Goal: Find contact information: Find contact information

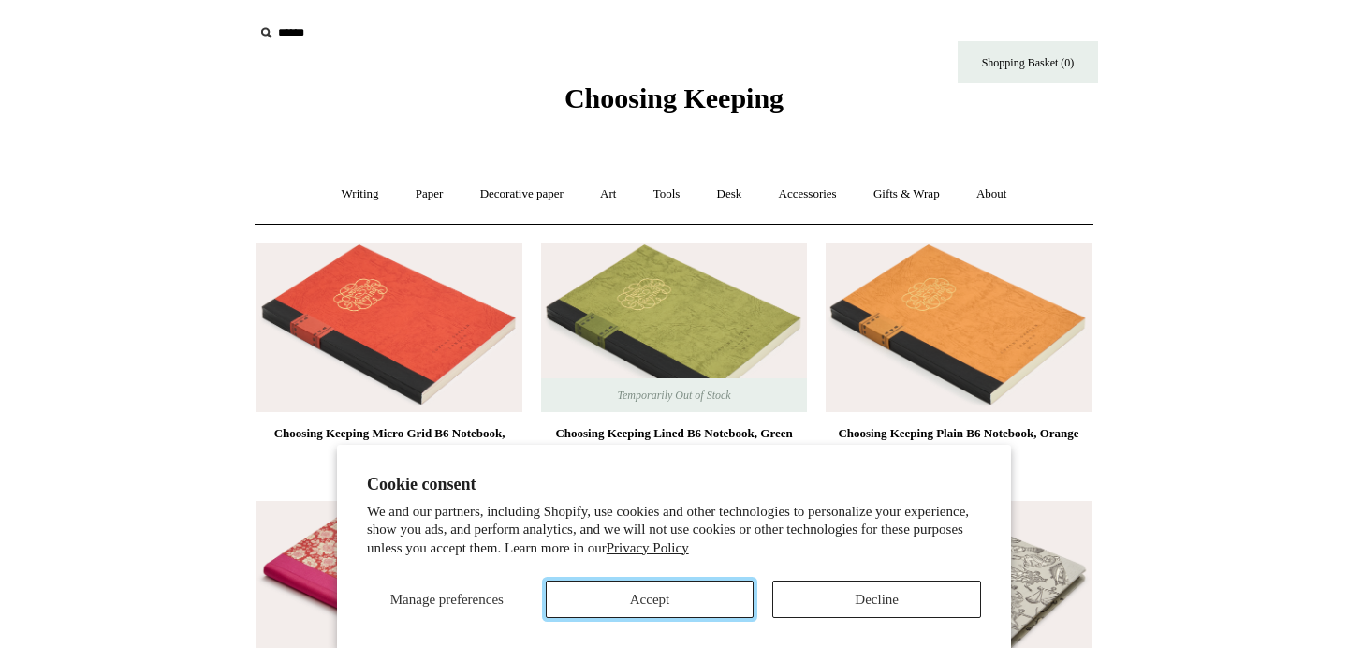
click at [686, 605] on button "Accept" at bounding box center [650, 598] width 209 height 37
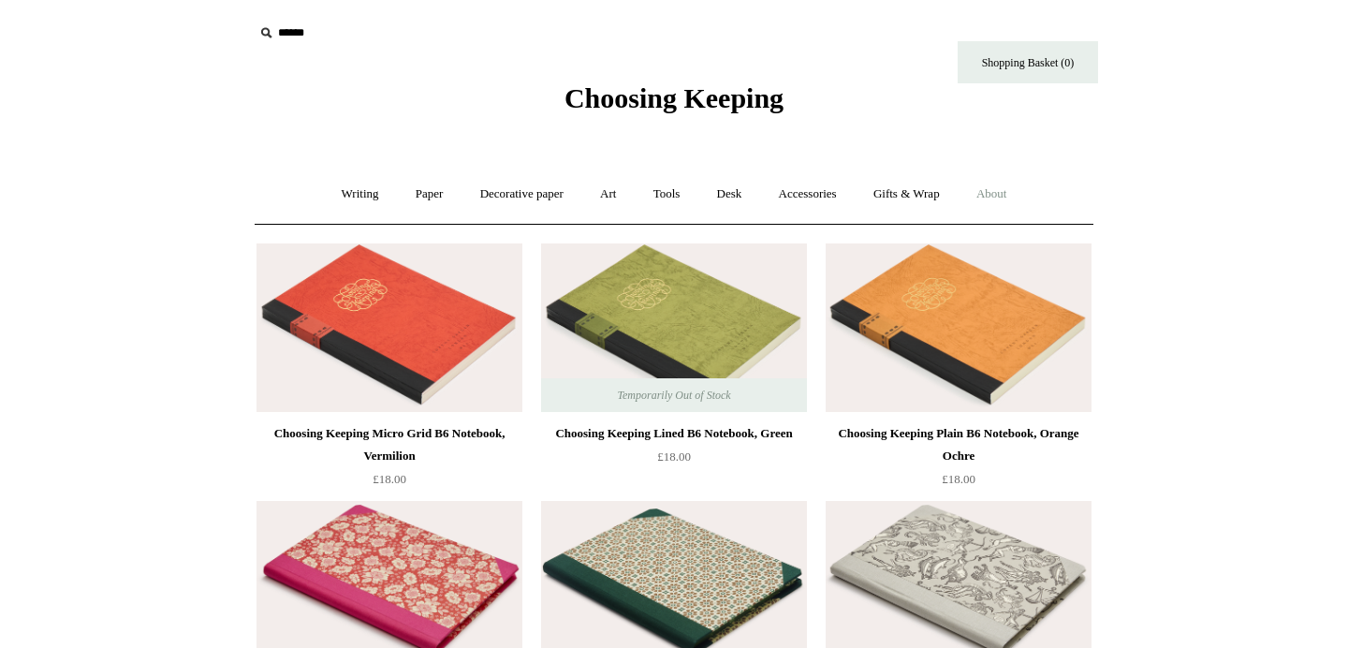
click at [1010, 197] on link "About +" at bounding box center [991, 194] width 65 height 50
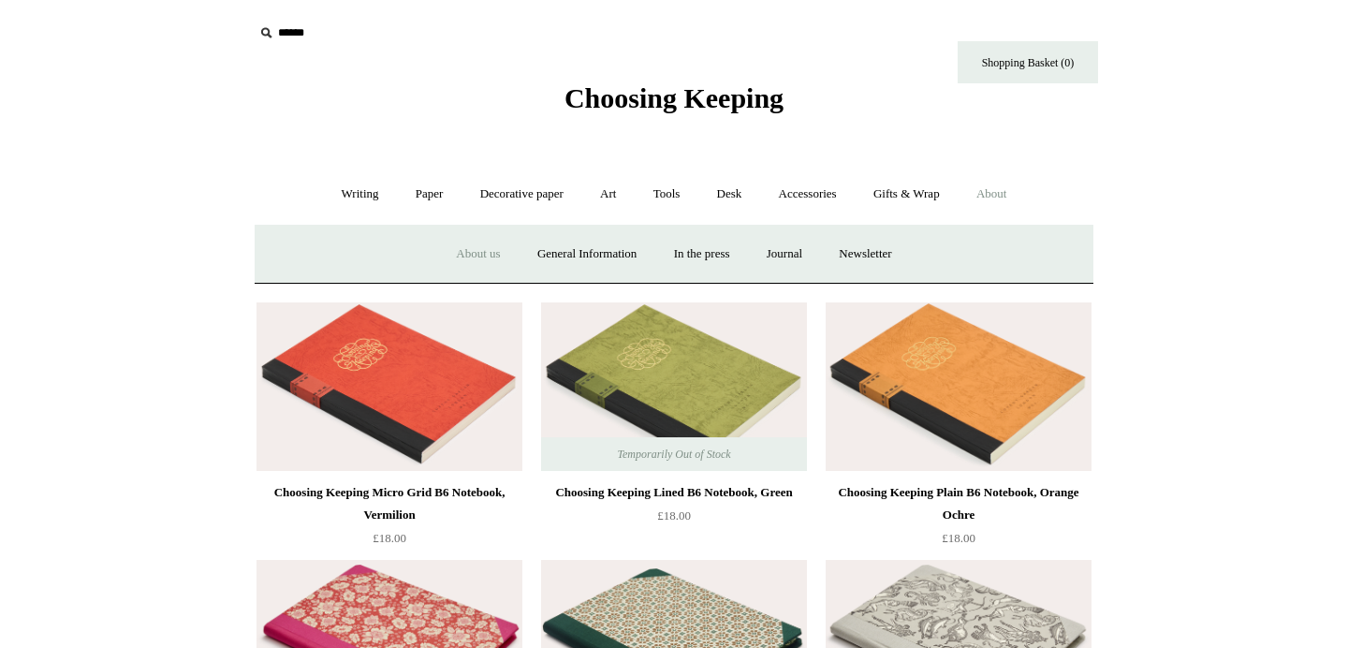
click at [469, 257] on link "About us" at bounding box center [478, 254] width 78 height 50
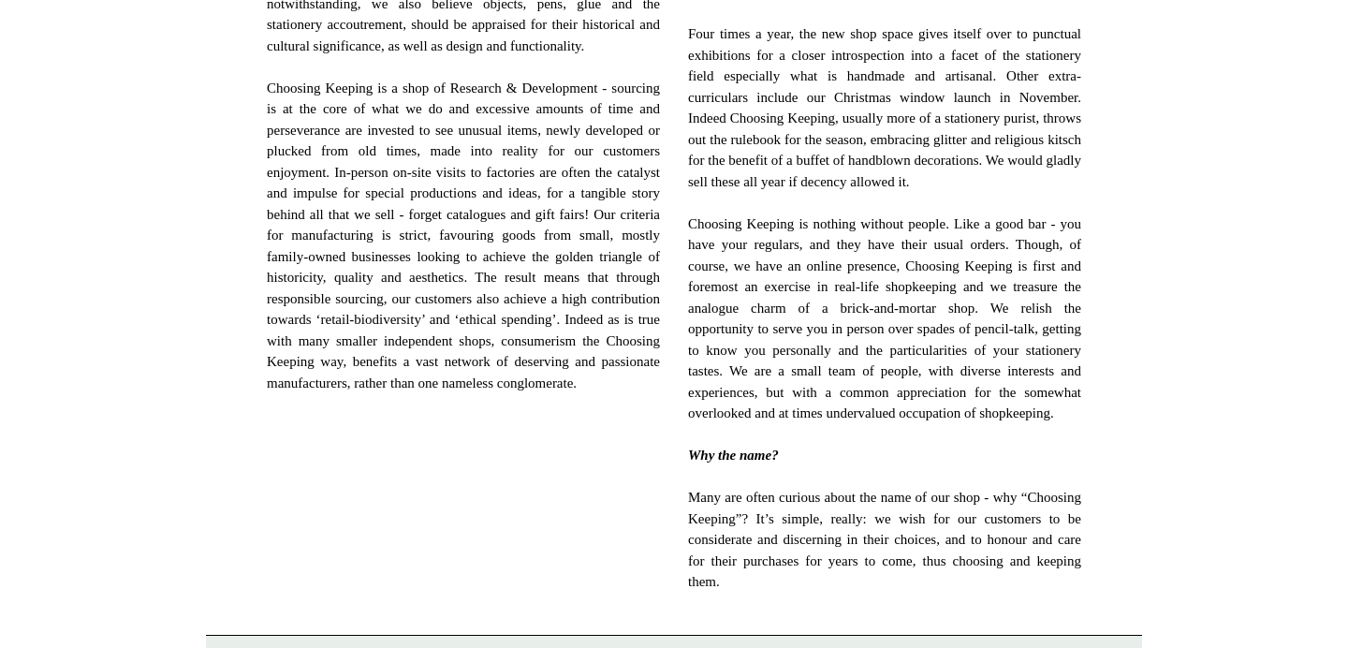
scroll to position [1316, 0]
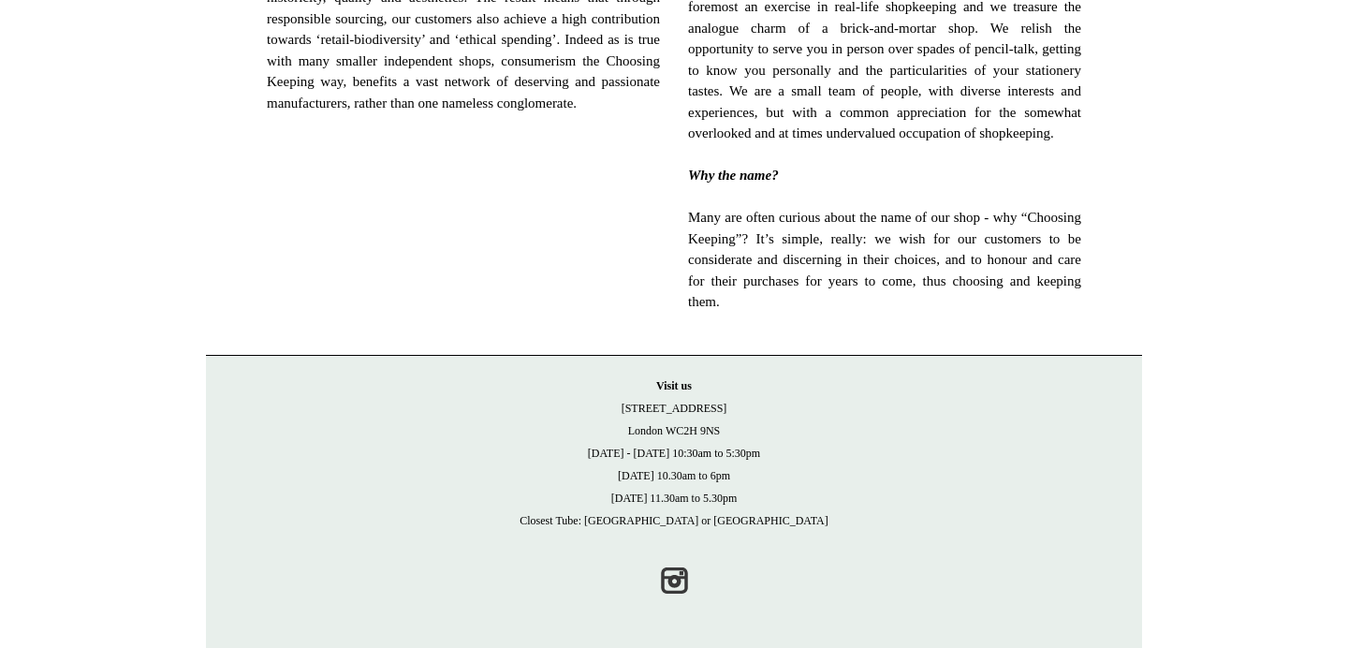
drag, startPoint x: 633, startPoint y: 405, endPoint x: 745, endPoint y: 426, distance: 114.2
click at [745, 426] on p "Visit us 21 Tower Street London WC2H 9NS Monday - Friday 10:30am to 5:30pm Satu…" at bounding box center [674, 452] width 898 height 157
copy p "21 Tower Street London WC2H 9NS"
